Goal: Find specific page/section: Find specific page/section

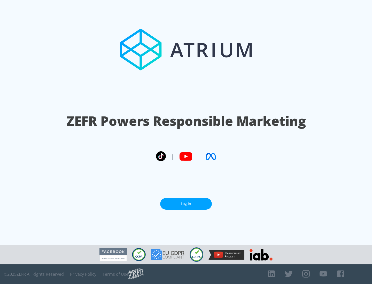
click at [186, 202] on link "Log In" at bounding box center [186, 204] width 52 height 12
